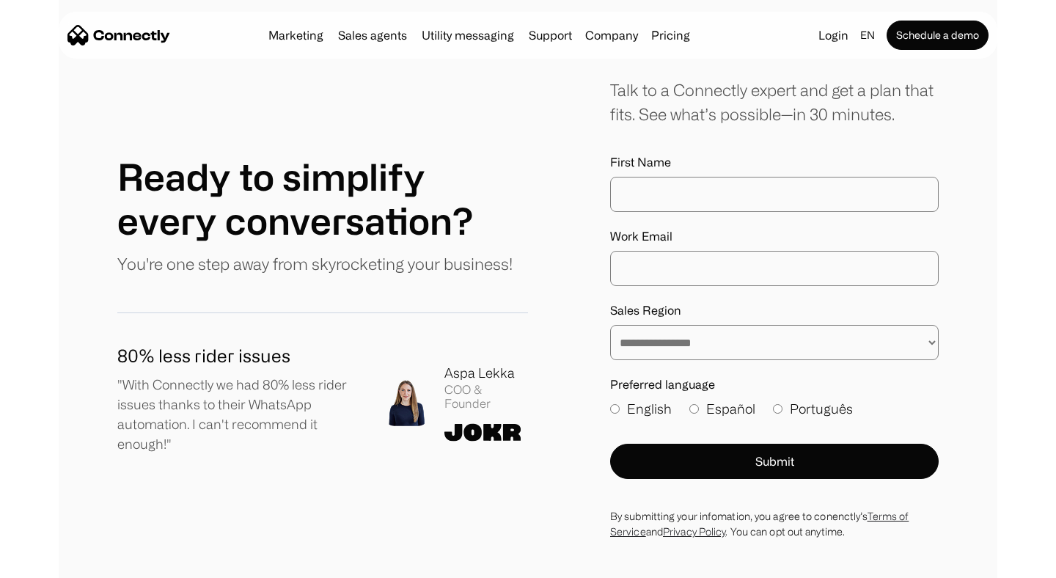
scroll to position [8191, 0]
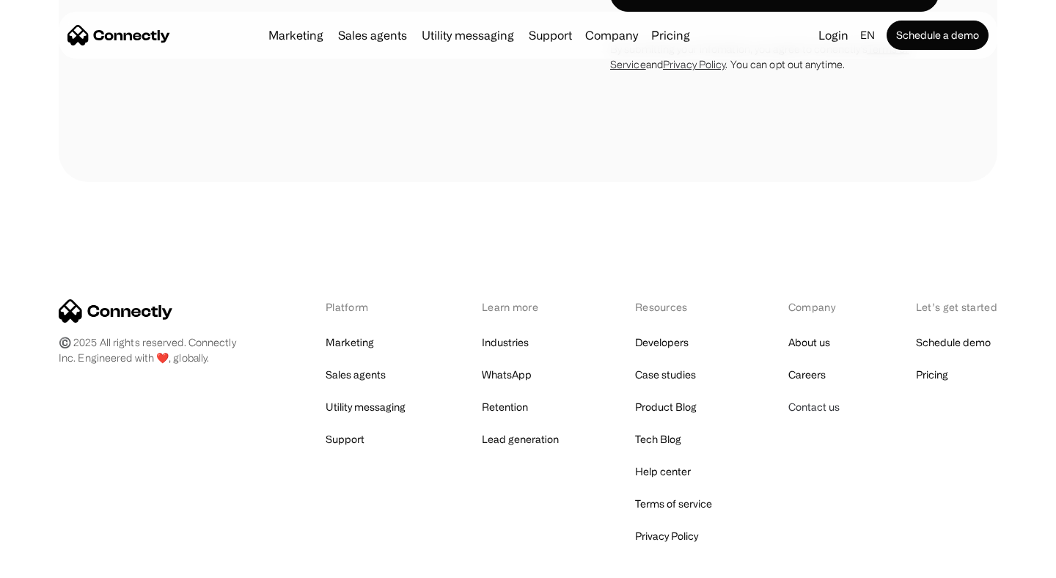
click at [836, 397] on link "Contact us" at bounding box center [814, 407] width 51 height 21
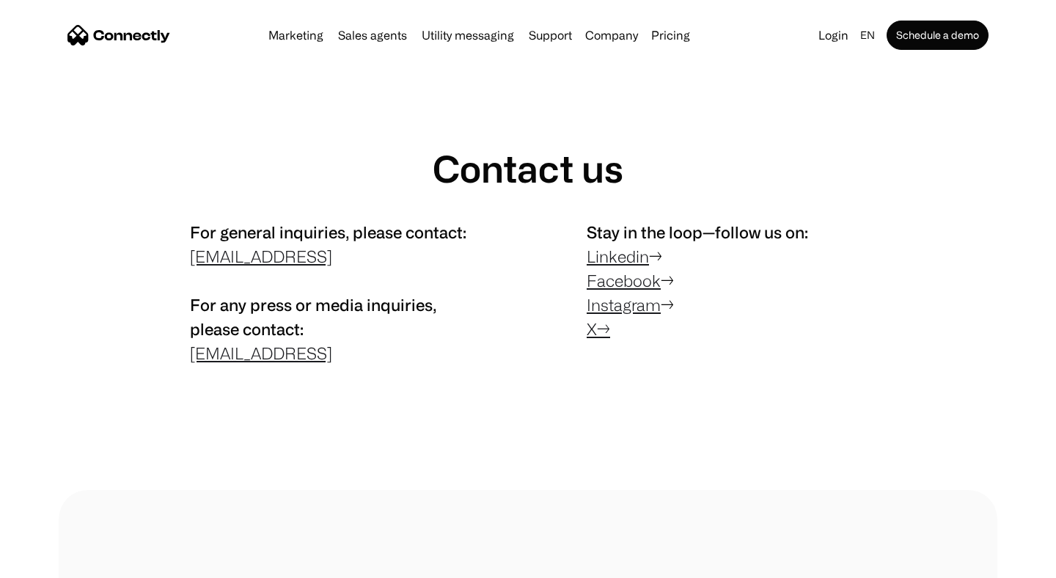
click at [653, 261] on p "Stay in the loop—follow us on: Linkedin → Facebook → Instagram → X →" at bounding box center [726, 280] width 279 height 121
click at [642, 260] on link "Linkedin" at bounding box center [618, 256] width 62 height 18
click at [103, 41] on img "home" at bounding box center [118, 35] width 103 height 21
